Goal: Find specific page/section: Find specific page/section

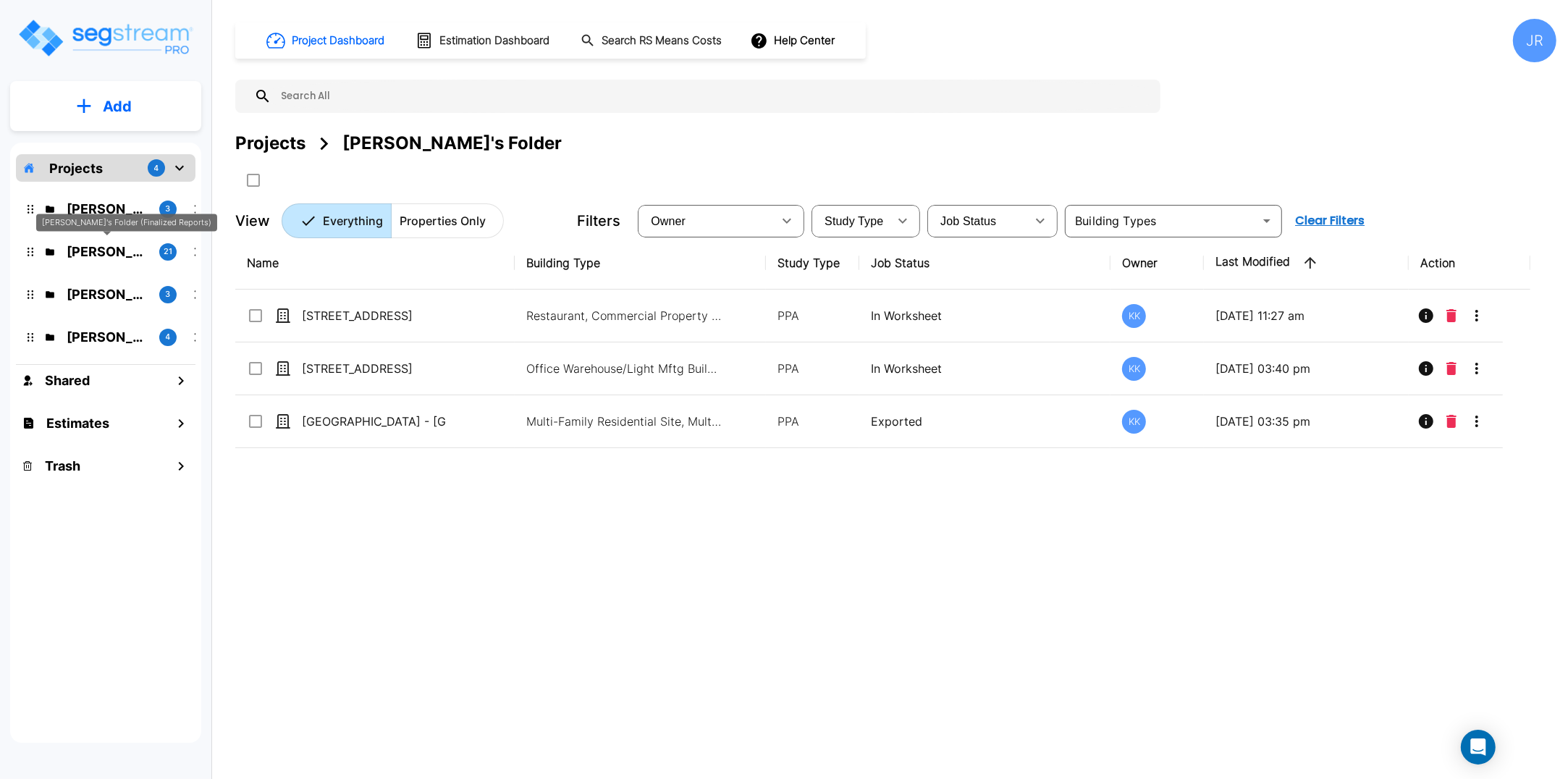
click at [109, 253] on p "Kristina's Folder (Finalized Reports)" at bounding box center [107, 251] width 81 height 19
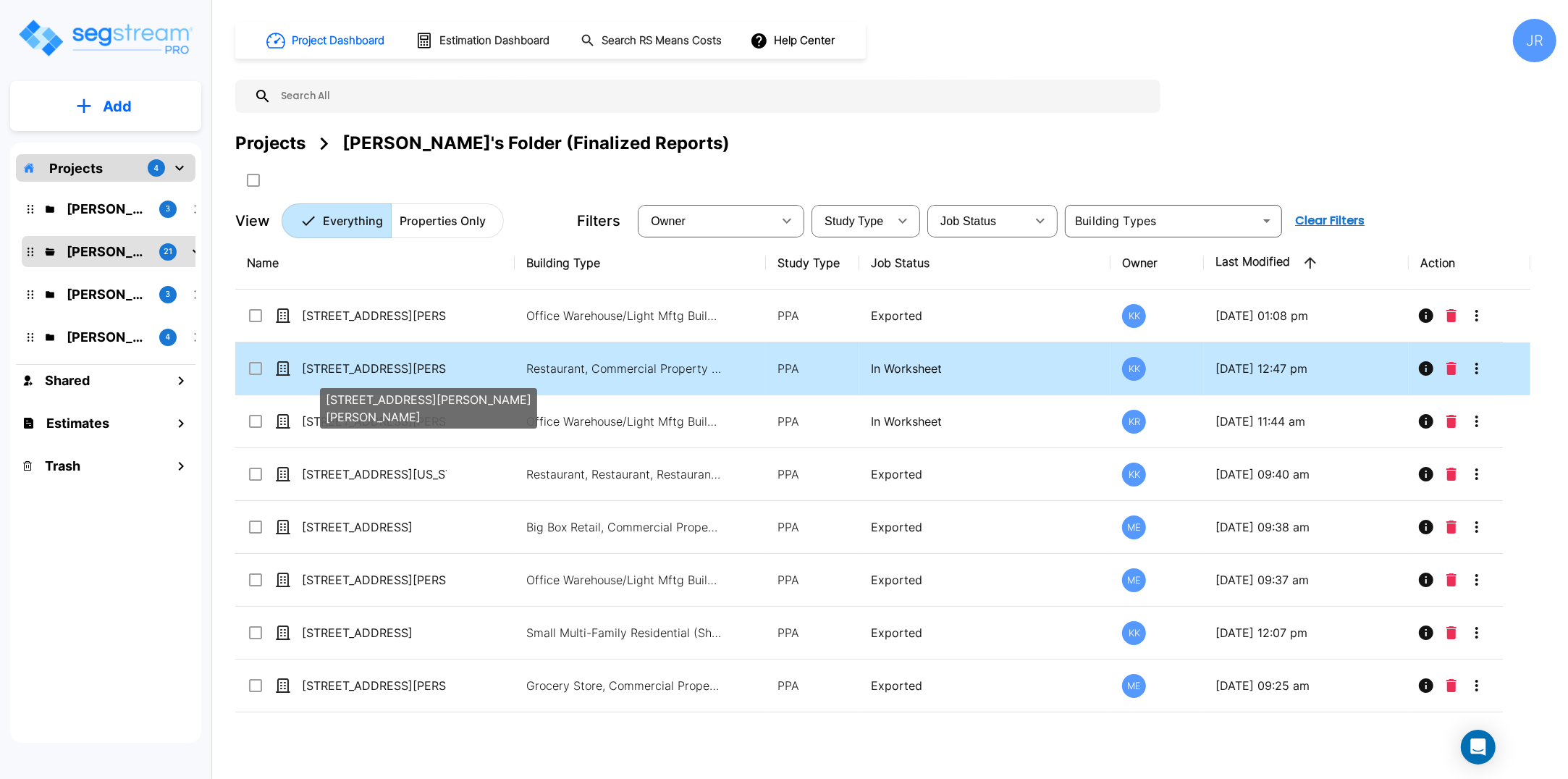
click at [370, 367] on p "[STREET_ADDRESS][PERSON_NAME][PERSON_NAME]" at bounding box center [374, 368] width 145 height 17
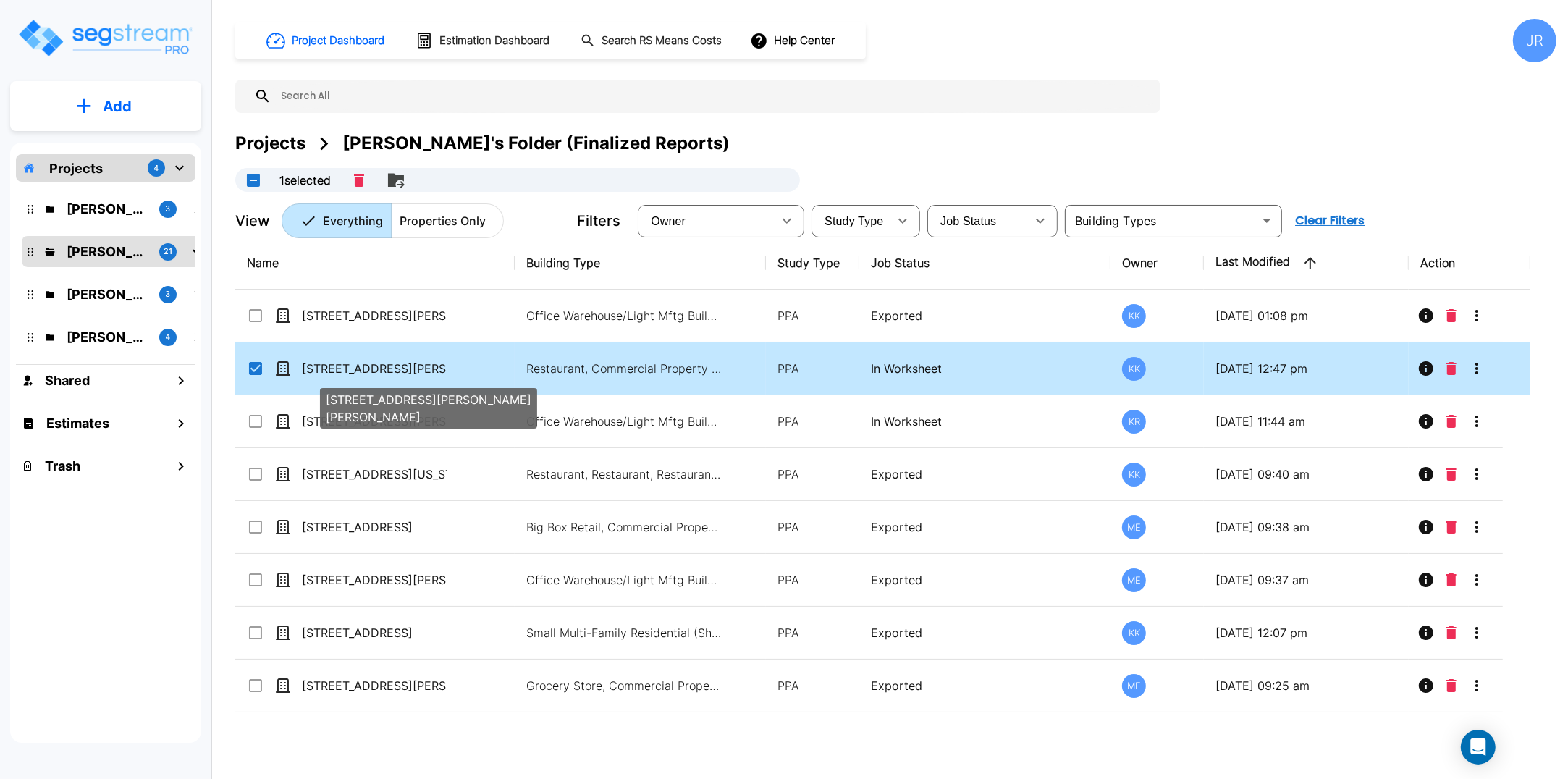
click at [370, 367] on p "[STREET_ADDRESS][PERSON_NAME][PERSON_NAME]" at bounding box center [374, 368] width 145 height 17
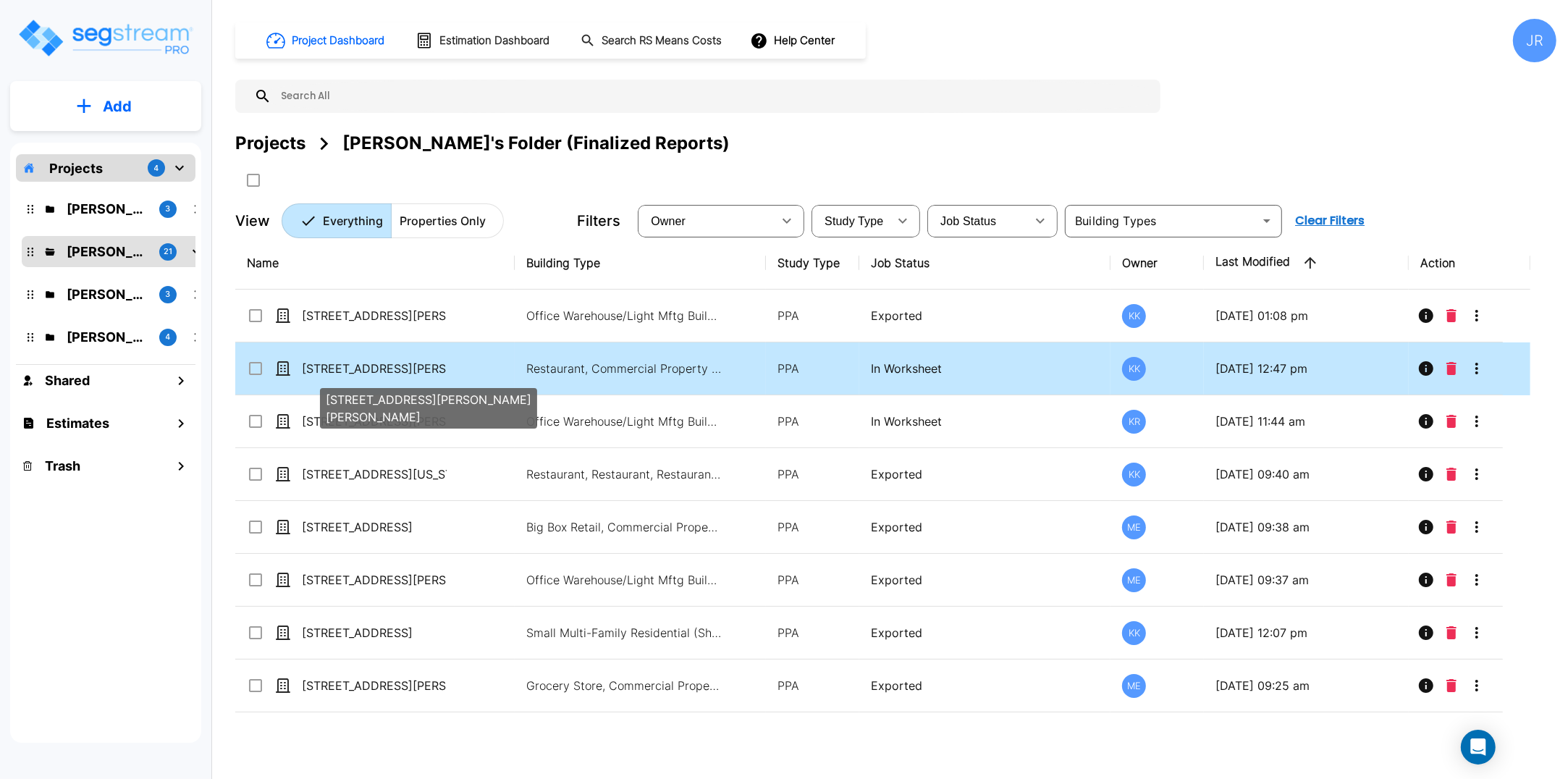
checkbox input "false"
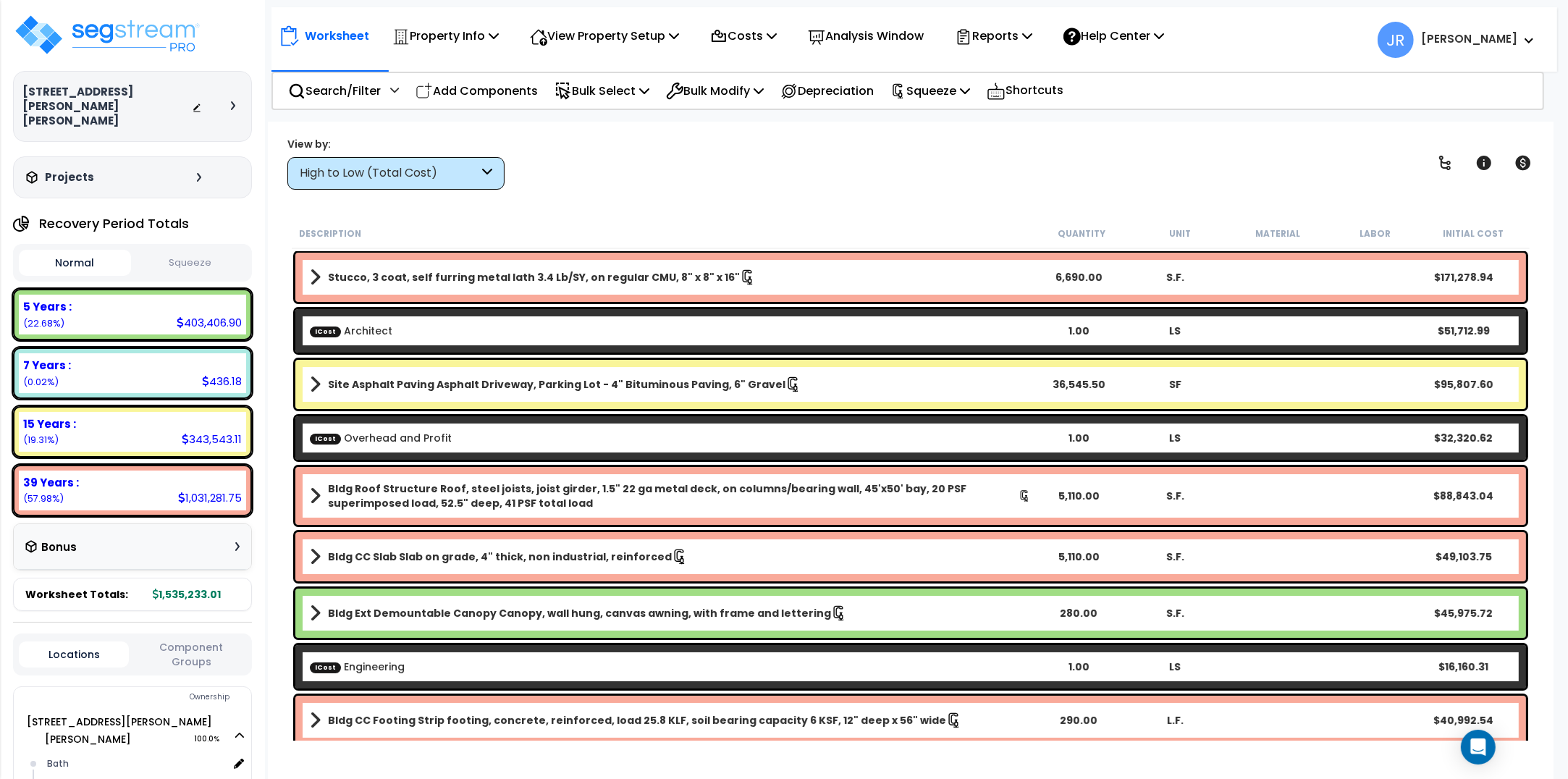
drag, startPoint x: 0, startPoint y: 0, endPoint x: 481, endPoint y: 169, distance: 509.8
click at [481, 169] on div "High to Low (Total Cost)" at bounding box center [396, 174] width 217 height 33
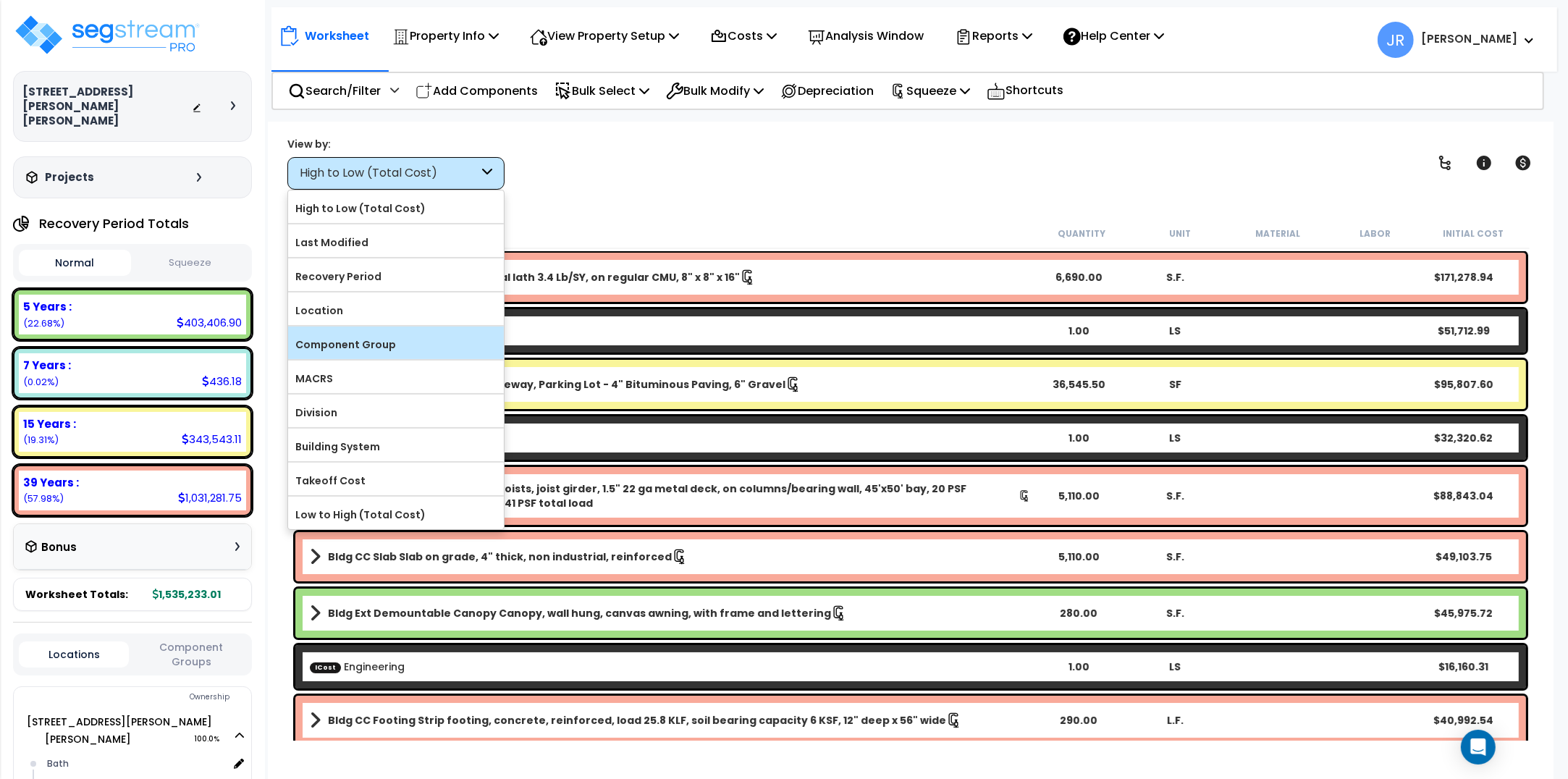
click at [400, 335] on div "Component Group" at bounding box center [396, 342] width 216 height 33
click at [400, 338] on label "Component Group" at bounding box center [396, 345] width 216 height 22
click at [0, 0] on input "Component Group" at bounding box center [0, 0] width 0 height 0
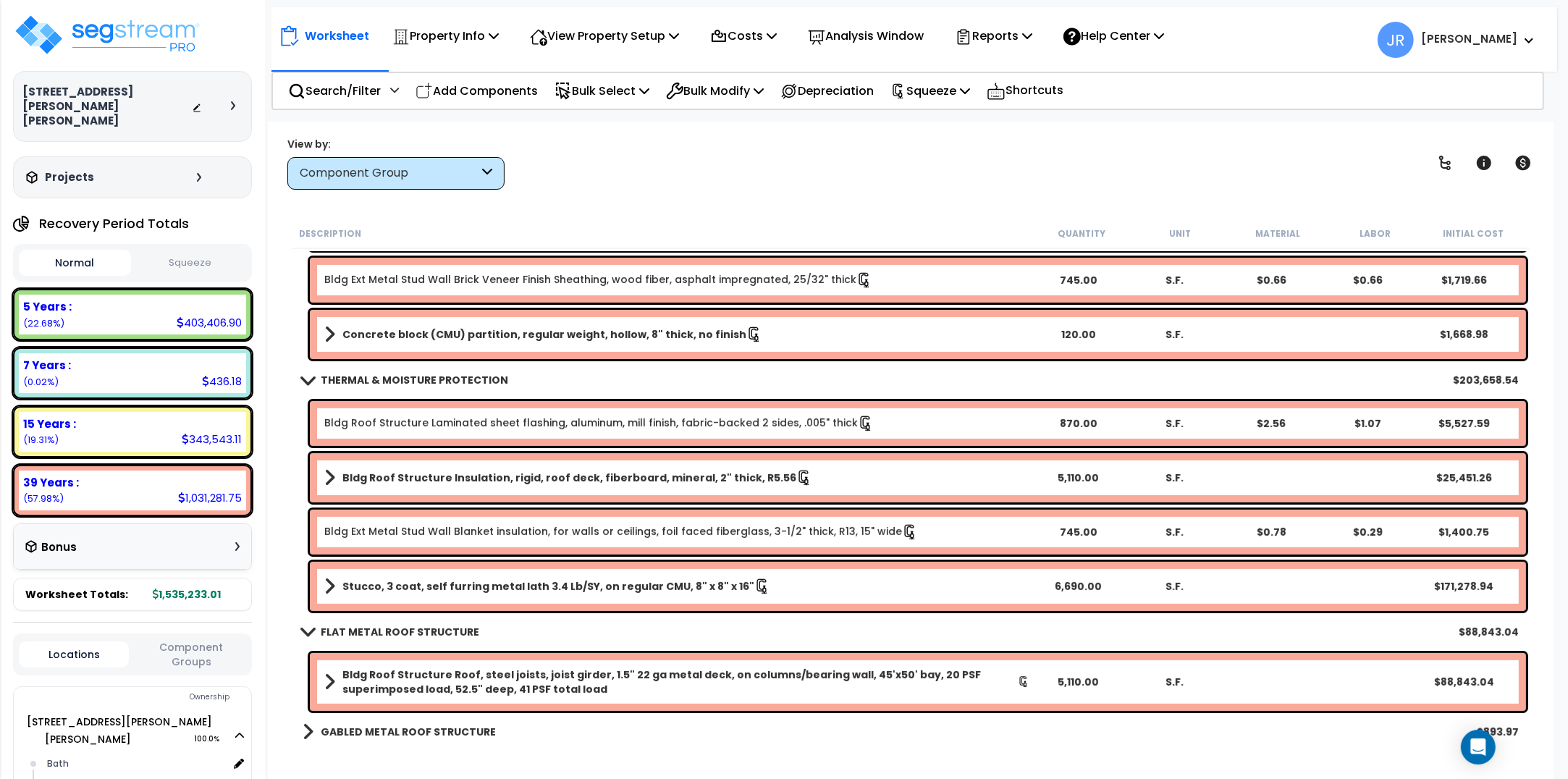
scroll to position [633, 0]
